Goal: Task Accomplishment & Management: Use online tool/utility

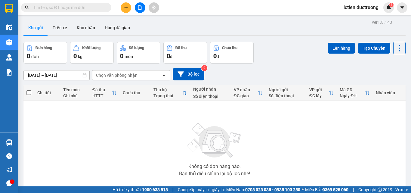
click at [63, 8] on input "text" at bounding box center [68, 7] width 71 height 7
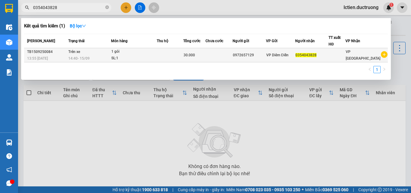
type input "0354043828"
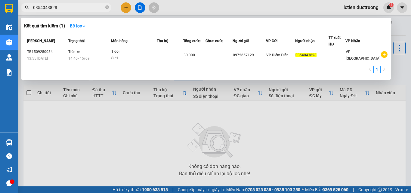
click at [92, 50] on td "Trên xe 14:40 [DATE]" at bounding box center [89, 55] width 45 height 14
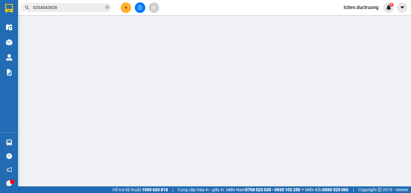
type input "0972657129"
type input "0354043828"
type input "30.000"
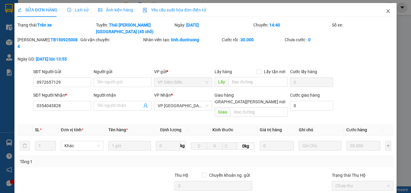
click at [386, 9] on icon "close" at bounding box center [388, 11] width 5 height 5
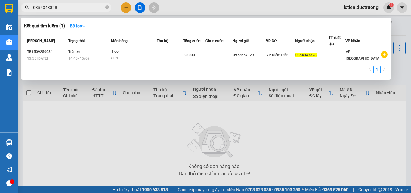
click at [95, 10] on input "0354043828" at bounding box center [68, 7] width 71 height 7
click at [392, 137] on div at bounding box center [205, 96] width 411 height 193
